Goal: Information Seeking & Learning: Compare options

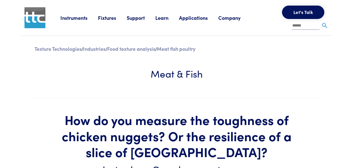
click at [81, 18] on link "Instruments" at bounding box center [79, 17] width 38 height 7
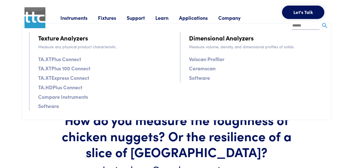
click at [53, 59] on link "TA.XTPlus Connect" at bounding box center [59, 59] width 43 height 8
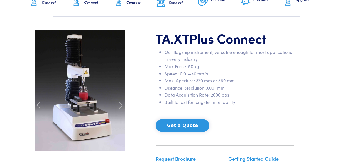
scroll to position [56, 0]
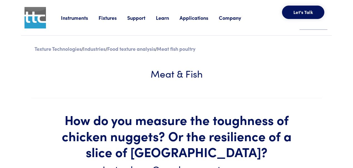
click at [70, 18] on link "Instruments" at bounding box center [80, 17] width 38 height 7
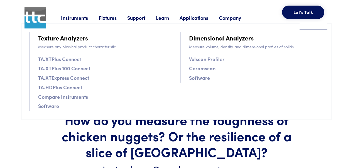
click at [55, 68] on link "TA.XTPlus 100 Connect" at bounding box center [64, 68] width 52 height 8
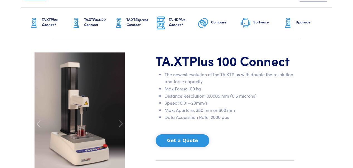
scroll to position [56, 0]
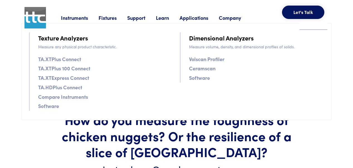
click at [66, 78] on link "TA.XTExpress Connect" at bounding box center [63, 77] width 51 height 8
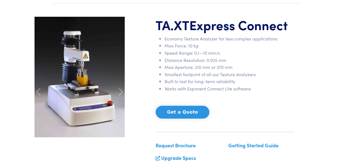
scroll to position [56, 0]
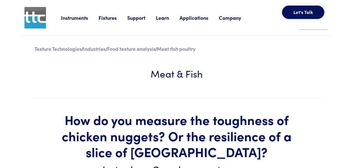
click at [68, 18] on link "Instruments" at bounding box center [80, 17] width 38 height 7
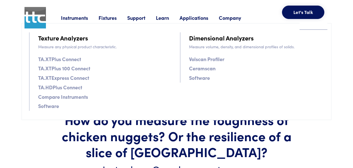
click at [56, 88] on link "TA.HDPlus Connect" at bounding box center [60, 87] width 44 height 8
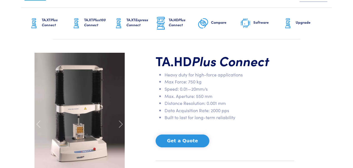
scroll to position [56, 0]
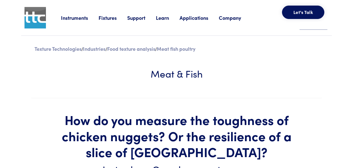
click at [69, 18] on link "Instruments" at bounding box center [80, 17] width 38 height 7
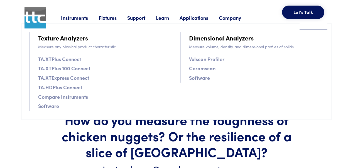
click at [59, 97] on link "Compare Instruments" at bounding box center [63, 96] width 50 height 8
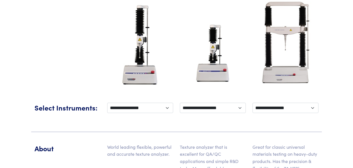
scroll to position [139, 0]
